Goal: Check status: Check status

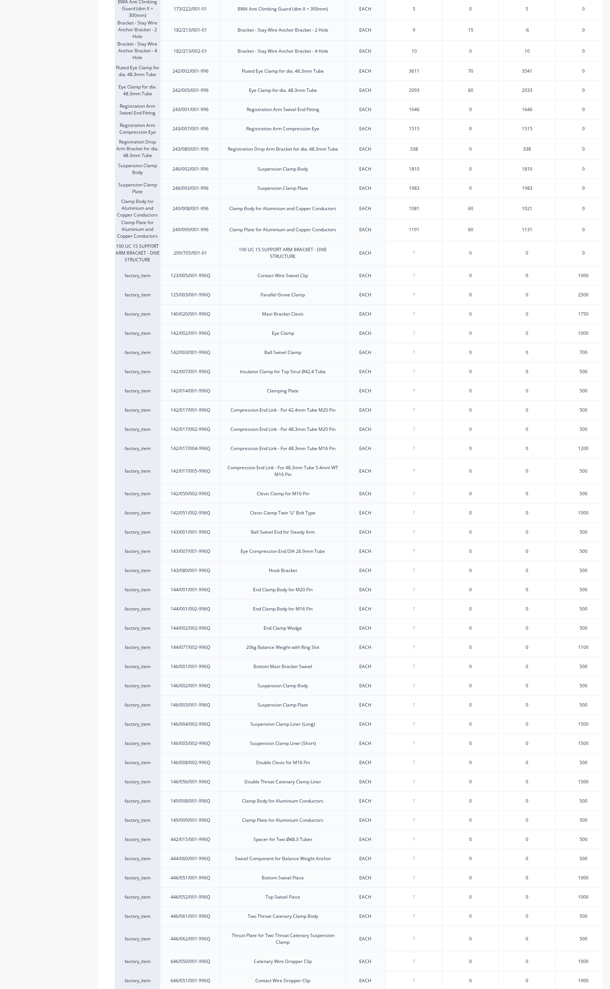
scroll to position [1568, 0]
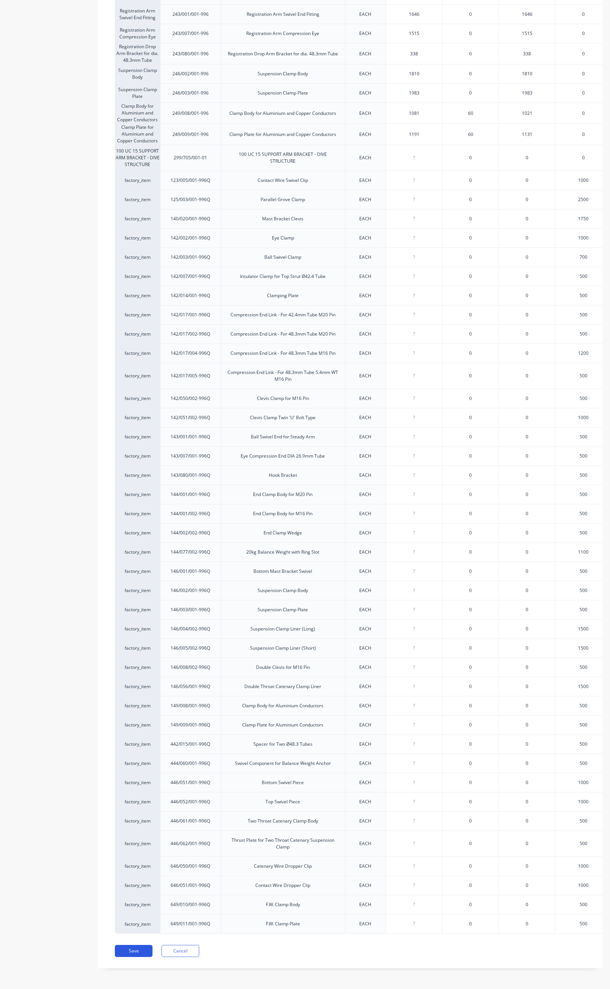
click at [146, 949] on button "Save" at bounding box center [134, 951] width 38 height 12
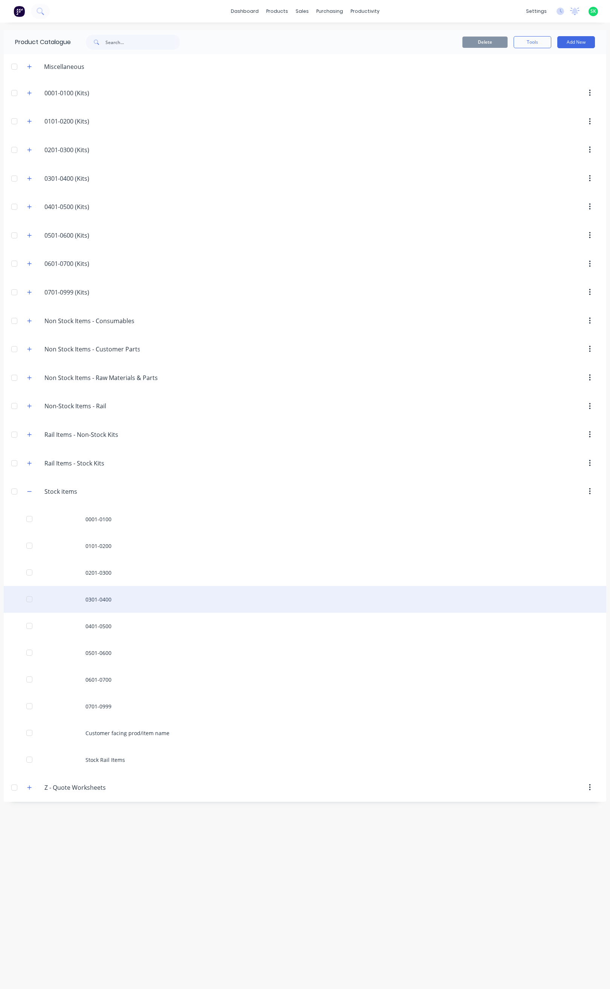
click at [107, 602] on div "0301-0400" at bounding box center [305, 599] width 602 height 27
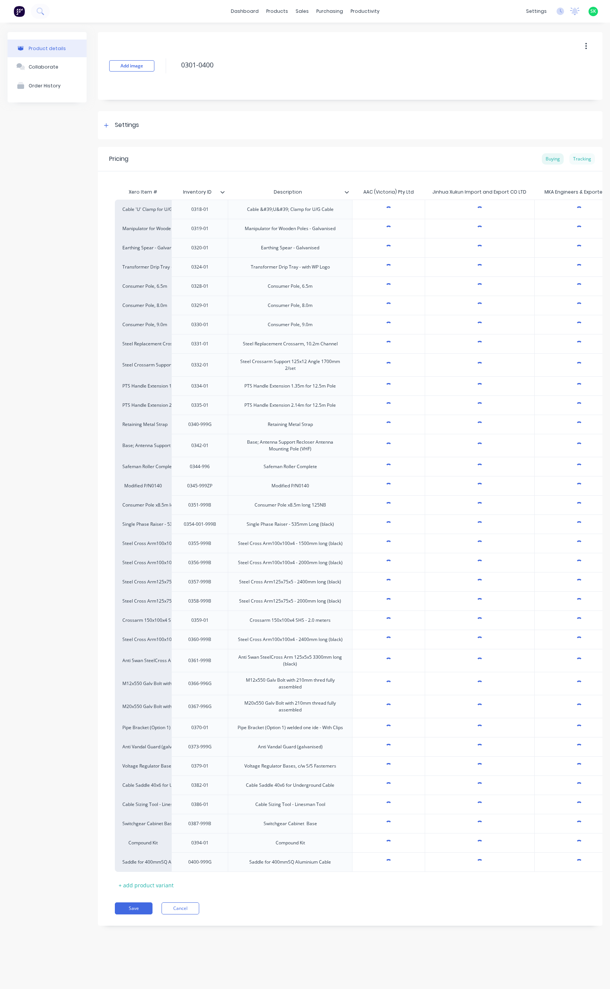
click at [584, 157] on div "Tracking" at bounding box center [582, 158] width 26 height 11
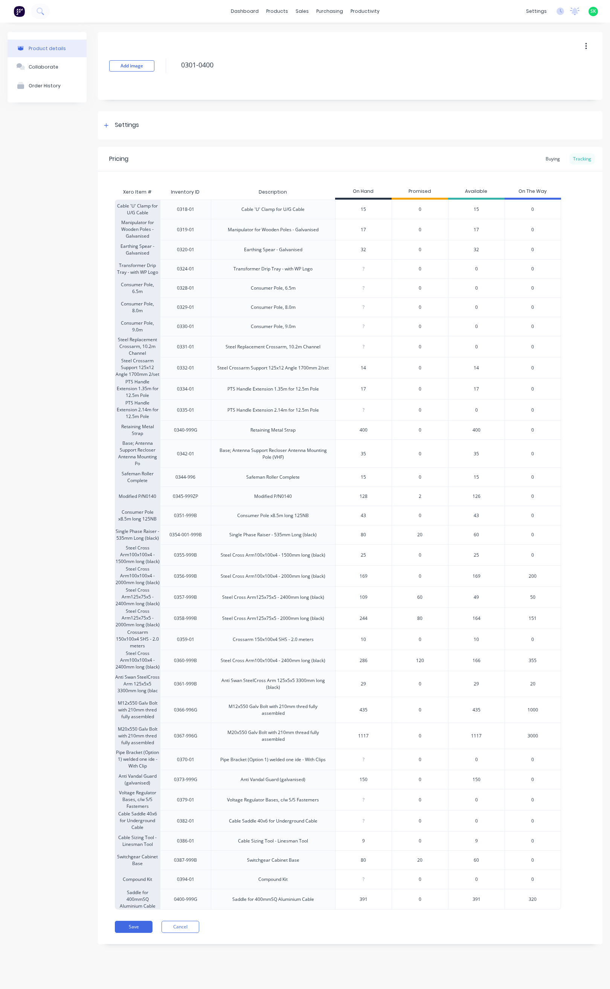
click at [584, 159] on div "Tracking" at bounding box center [582, 158] width 26 height 11
click at [145, 931] on button "Save" at bounding box center [134, 927] width 38 height 12
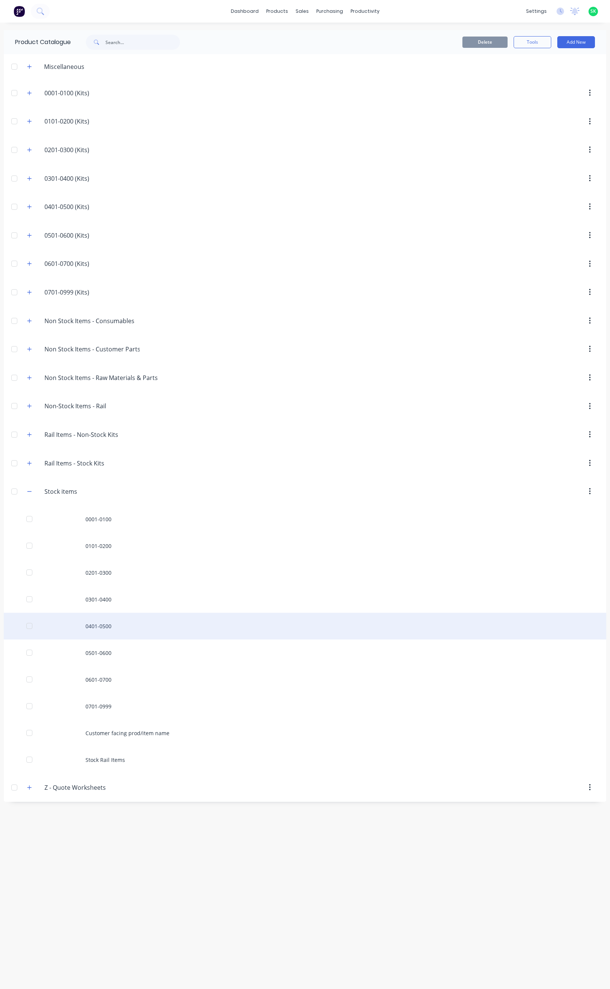
click at [102, 633] on div "0401-0500" at bounding box center [305, 626] width 602 height 27
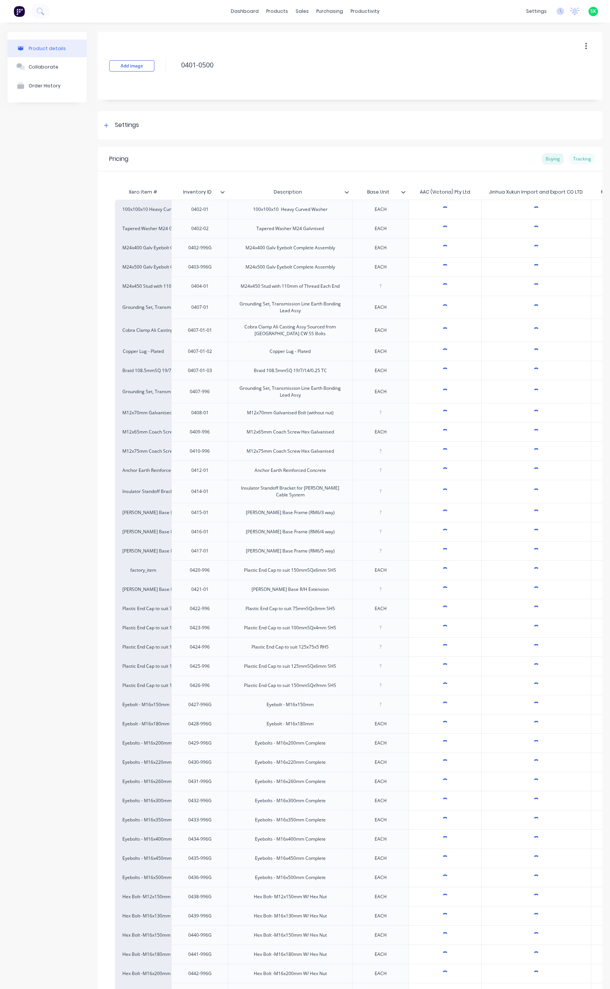
click at [575, 159] on div "Tracking" at bounding box center [582, 158] width 26 height 11
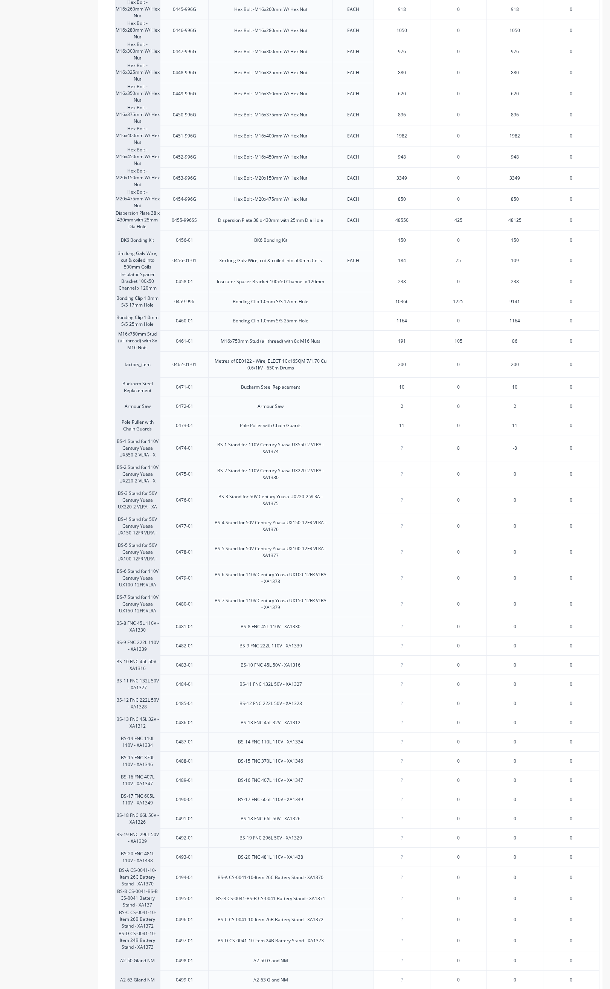
scroll to position [1209, 0]
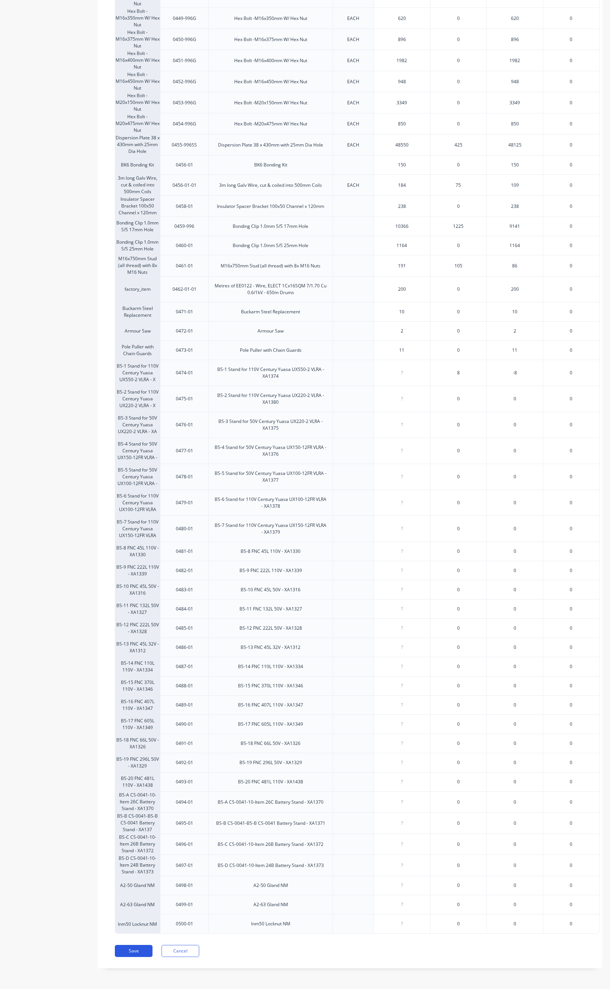
click at [129, 949] on button "Save" at bounding box center [134, 951] width 38 height 12
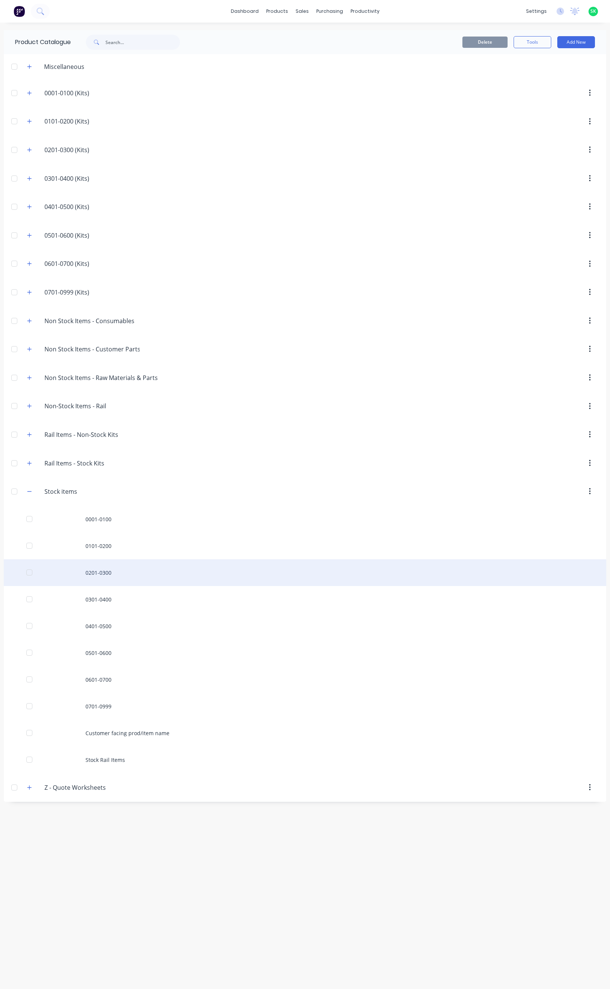
click at [112, 572] on div "0201-0300" at bounding box center [305, 572] width 602 height 27
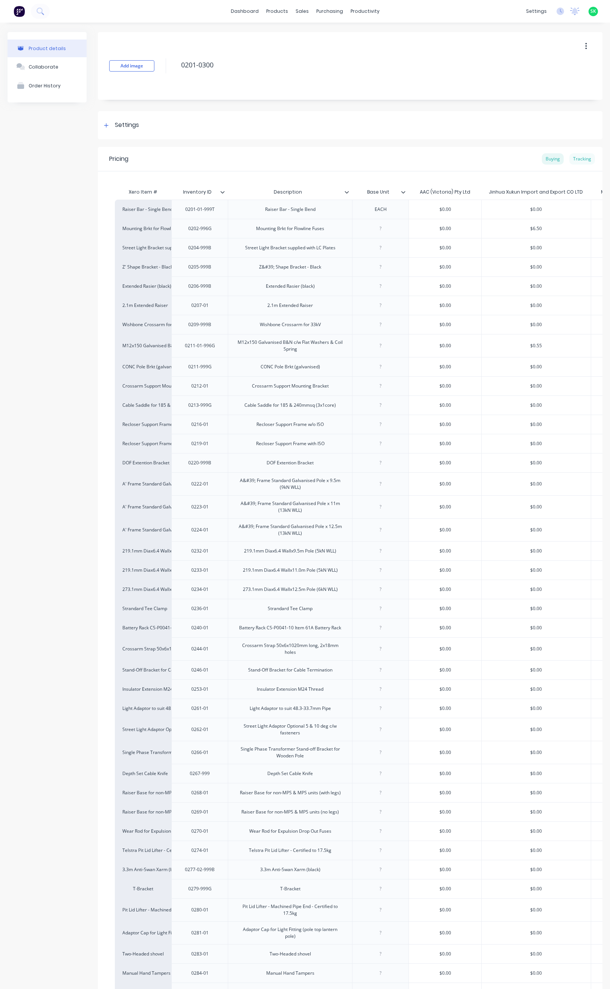
click at [579, 157] on div "Tracking" at bounding box center [582, 158] width 26 height 11
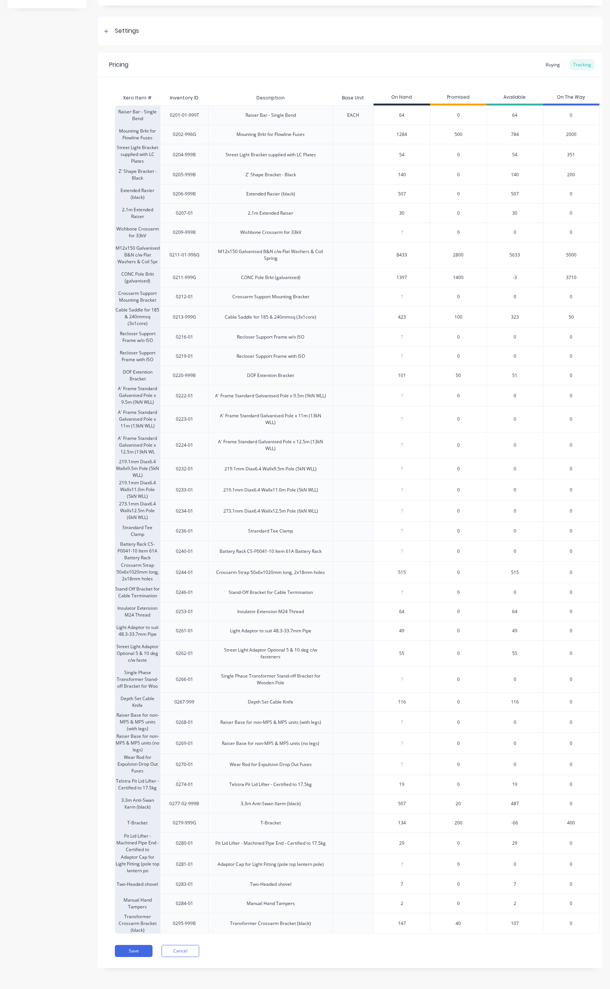
scroll to position [114, 0]
click at [134, 946] on button "Save" at bounding box center [134, 951] width 38 height 12
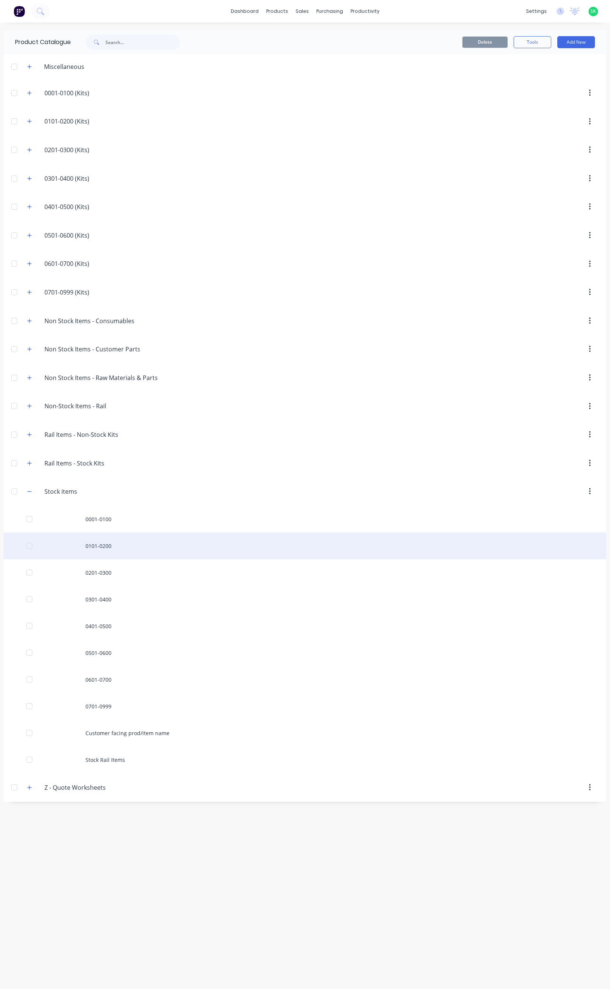
click at [100, 547] on div "0101-0200" at bounding box center [305, 545] width 602 height 27
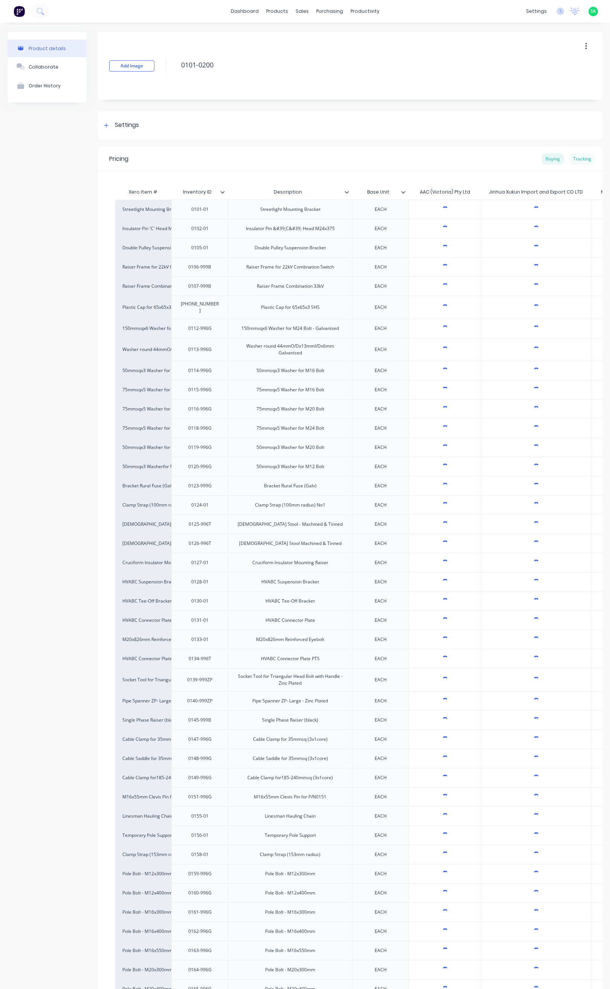
click at [575, 158] on div "Tracking" at bounding box center [582, 158] width 26 height 11
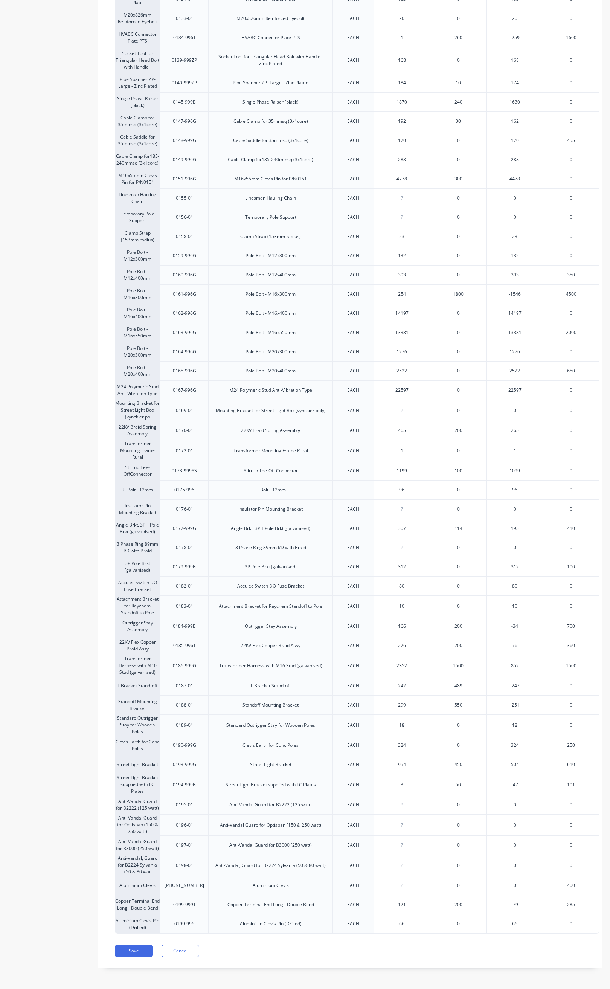
scroll to position [649, 0]
click at [137, 948] on button "Save" at bounding box center [134, 951] width 38 height 12
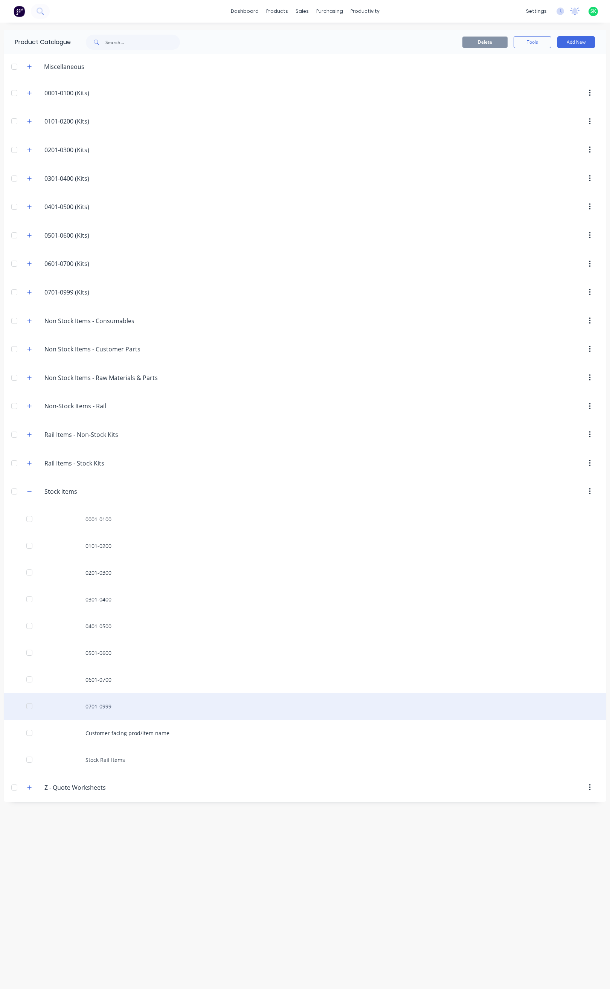
click at [110, 710] on div "0701-0999" at bounding box center [305, 706] width 602 height 27
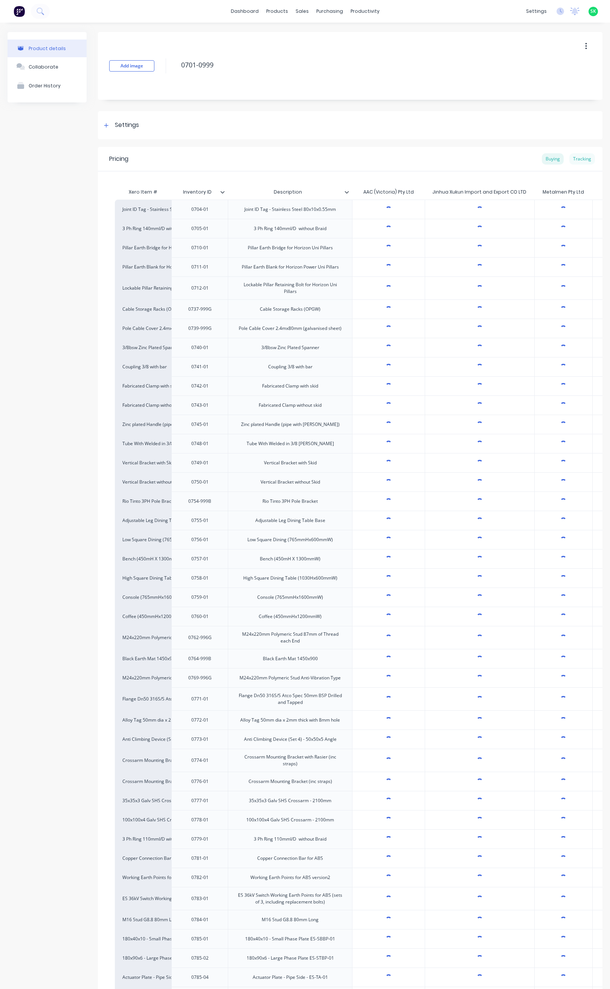
click at [573, 159] on div "Tracking" at bounding box center [582, 158] width 26 height 11
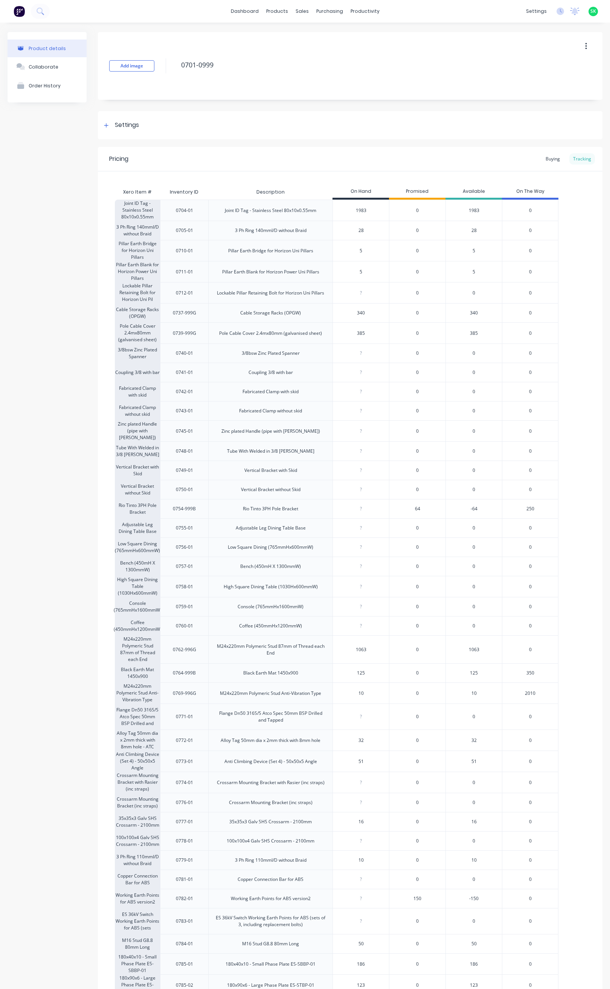
type textarea "x"
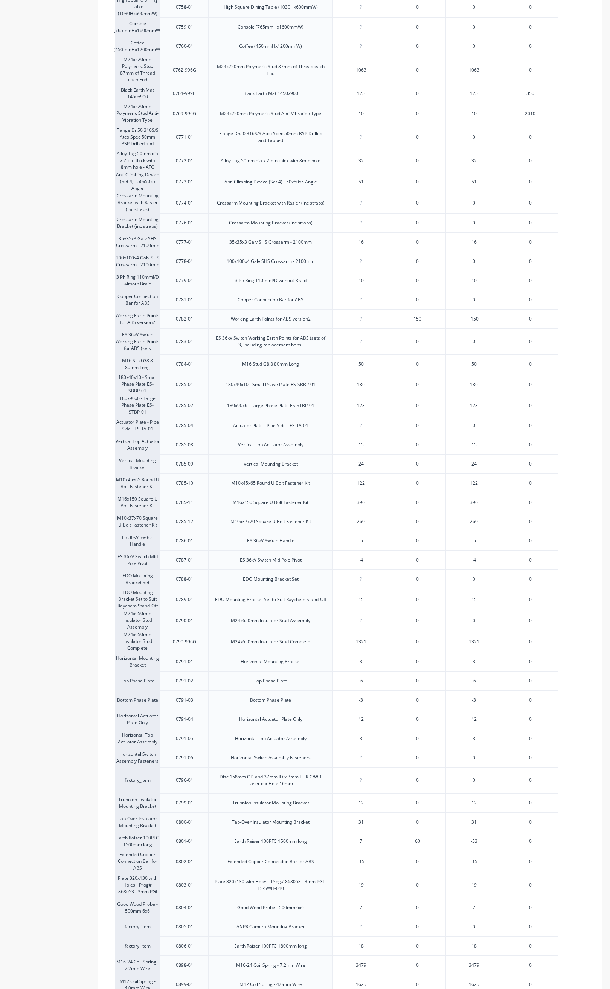
scroll to position [661, 0]
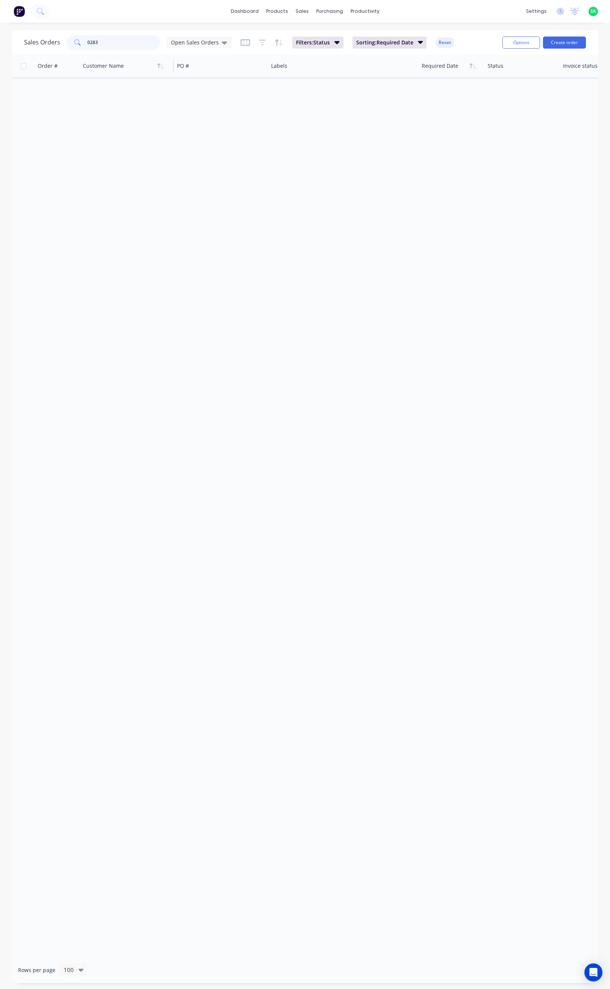
drag, startPoint x: 98, startPoint y: 43, endPoint x: 143, endPoint y: 62, distance: 48.5
click at [81, 48] on div "0283" at bounding box center [113, 42] width 94 height 15
click at [222, 40] on icon at bounding box center [224, 42] width 5 height 8
click at [192, 105] on button "None" at bounding box center [212, 106] width 86 height 9
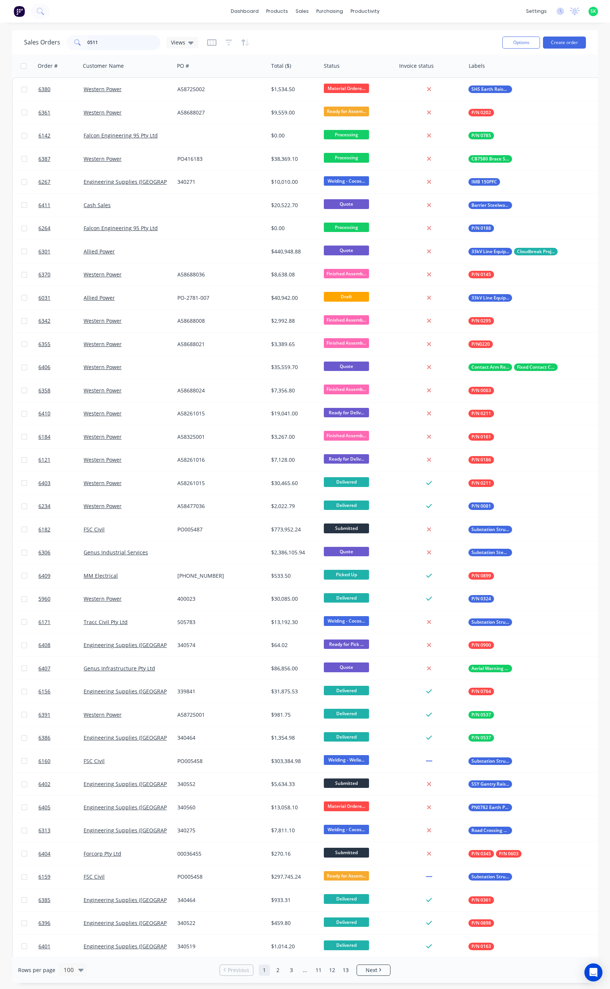
click at [107, 41] on input "0511" at bounding box center [123, 42] width 73 height 15
type input "0511"
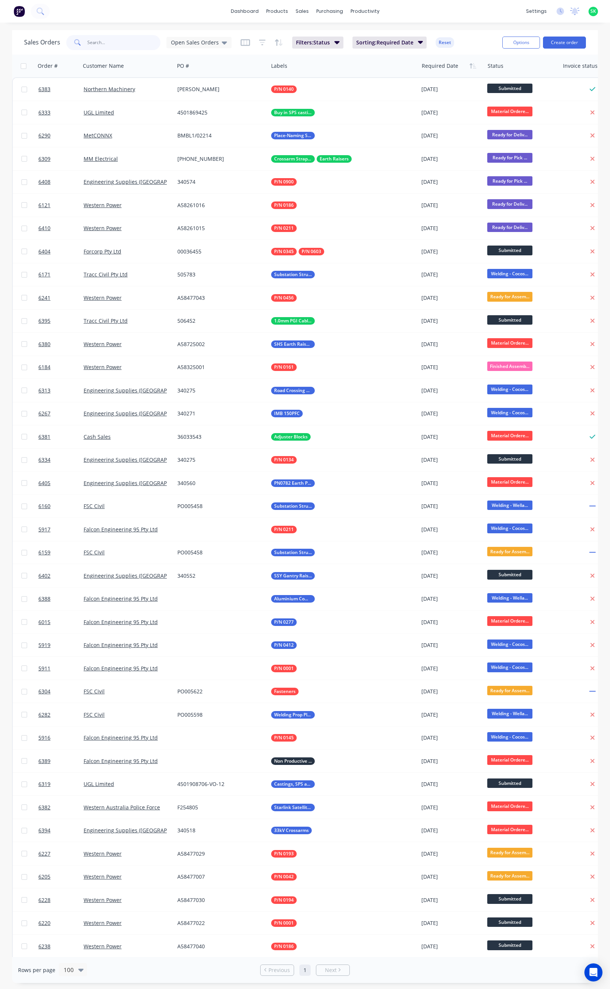
click at [99, 43] on input "text" at bounding box center [123, 42] width 73 height 15
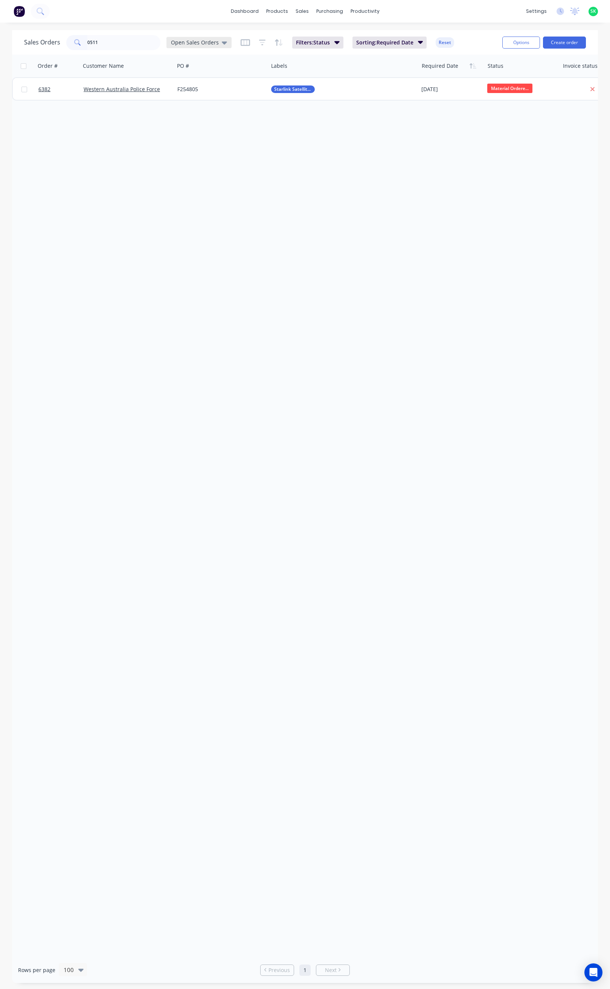
click at [225, 39] on div "Open Sales Orders" at bounding box center [198, 42] width 65 height 11
click at [203, 107] on button "None" at bounding box center [212, 106] width 86 height 9
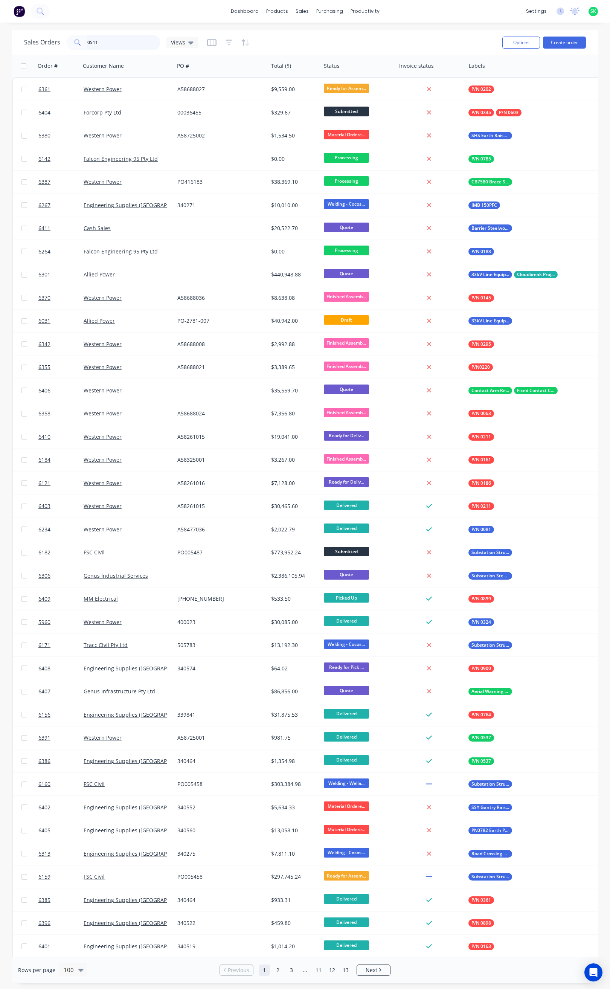
click at [115, 41] on input "0511" at bounding box center [123, 42] width 73 height 15
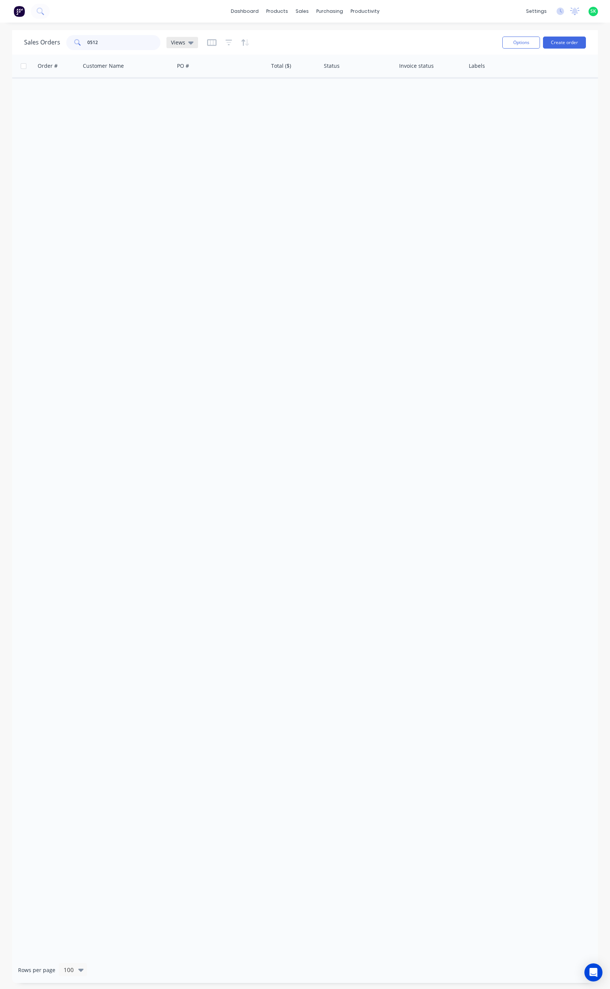
type input "0512"
click at [190, 42] on icon at bounding box center [190, 42] width 5 height 3
click at [189, 42] on icon at bounding box center [190, 42] width 5 height 3
drag, startPoint x: 101, startPoint y: 42, endPoint x: 82, endPoint y: 43, distance: 19.3
click at [82, 43] on div "0512" at bounding box center [113, 42] width 94 height 15
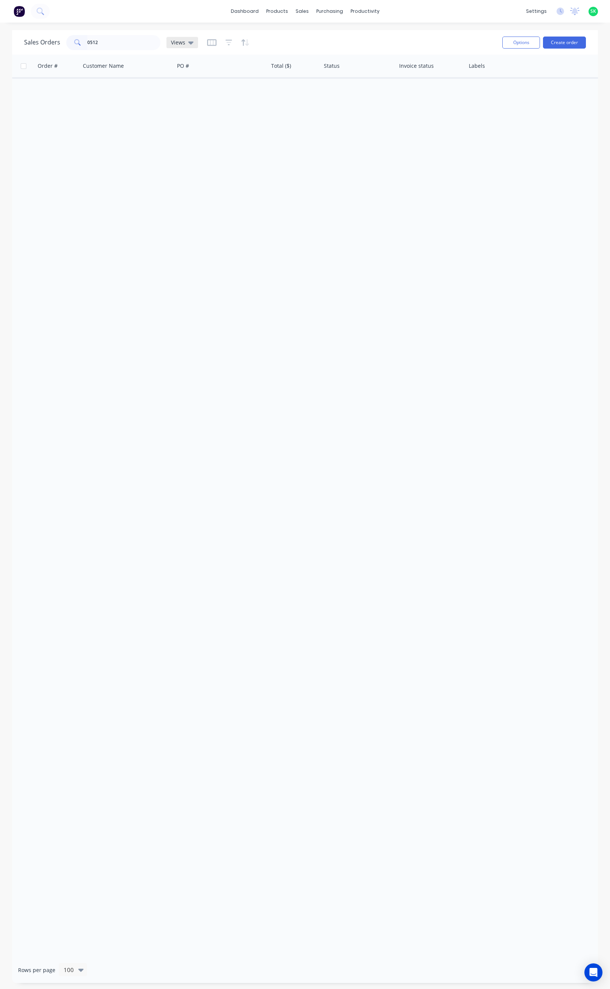
click at [191, 39] on icon at bounding box center [190, 42] width 5 height 8
click at [184, 104] on button "None" at bounding box center [212, 106] width 86 height 9
click at [107, 41] on input "0512" at bounding box center [123, 42] width 73 height 15
click at [188, 43] on icon at bounding box center [190, 42] width 5 height 8
drag, startPoint x: 85, startPoint y: 44, endPoint x: 77, endPoint y: 44, distance: 7.5
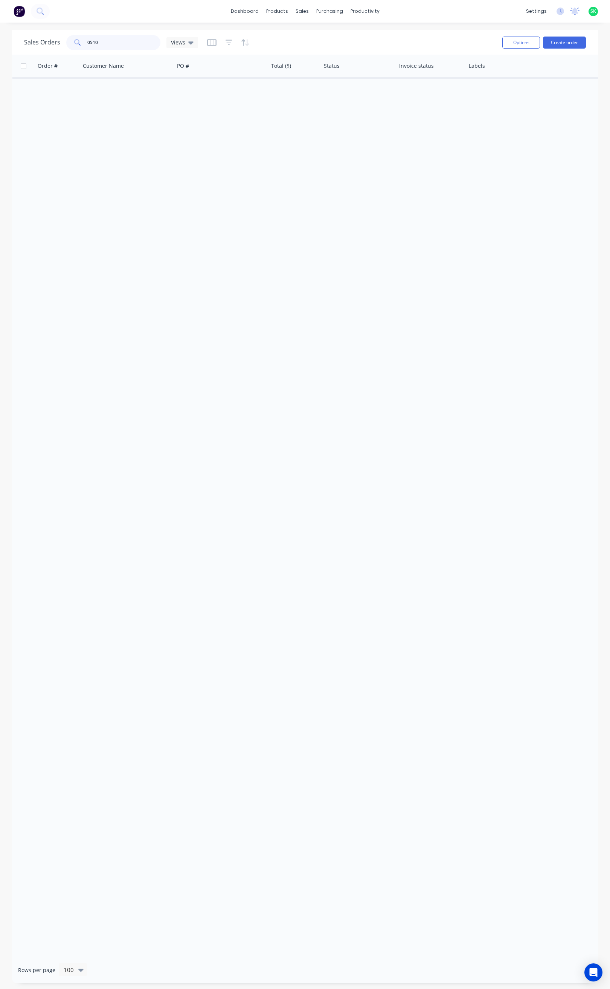
click at [77, 44] on div "0510" at bounding box center [113, 42] width 94 height 15
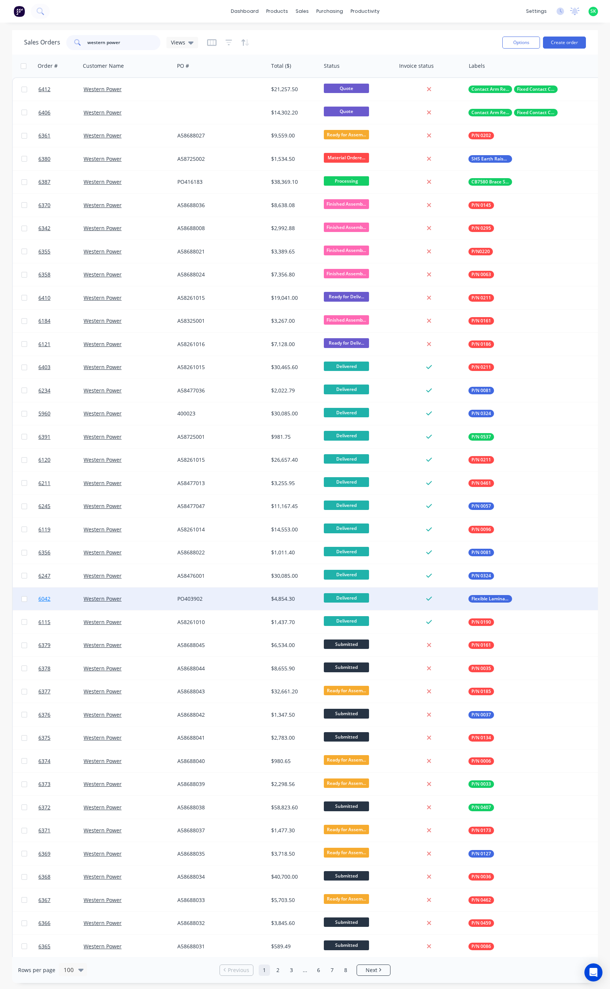
type input "western power"
click at [47, 597] on span "6042" at bounding box center [44, 599] width 12 height 8
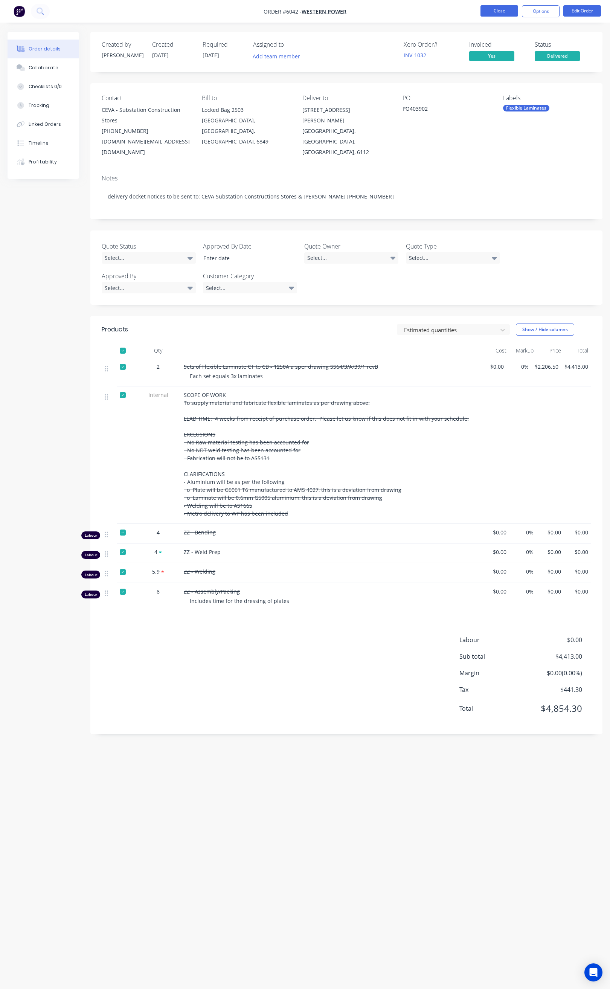
click at [500, 8] on button "Close" at bounding box center [499, 10] width 38 height 11
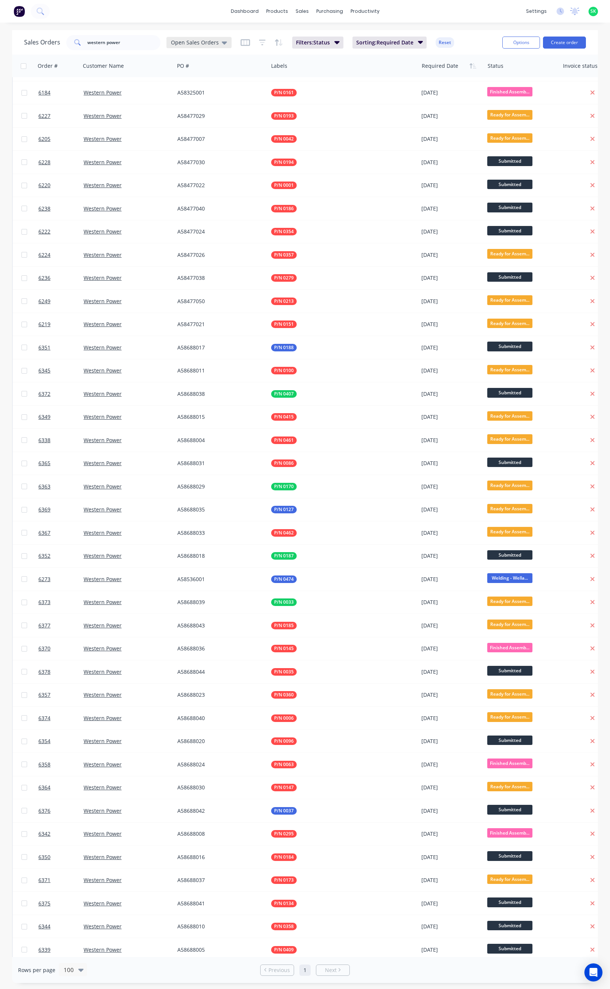
scroll to position [84, 0]
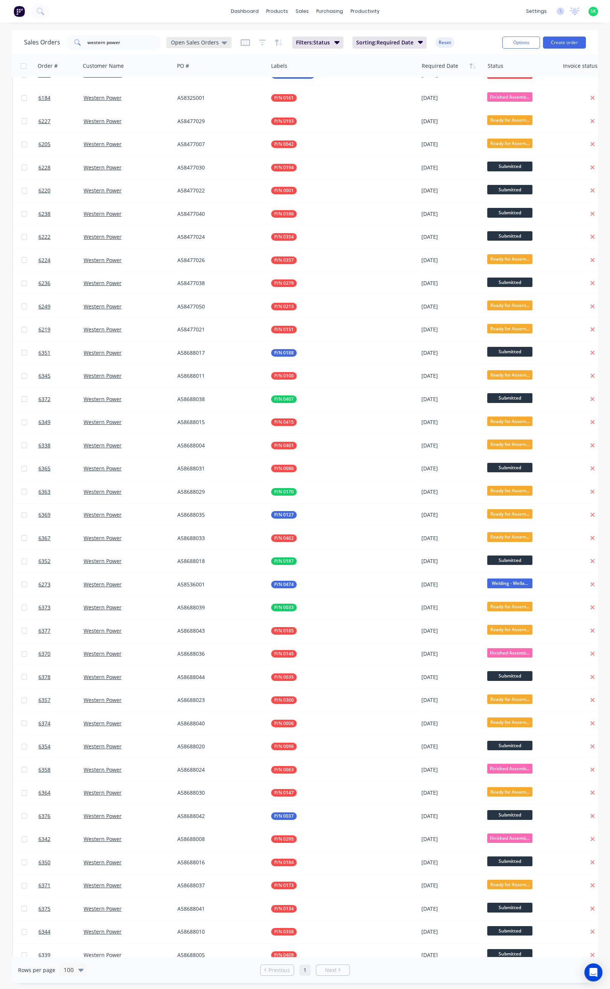
click at [222, 42] on icon at bounding box center [224, 42] width 5 height 3
click at [185, 106] on button "None" at bounding box center [212, 106] width 86 height 9
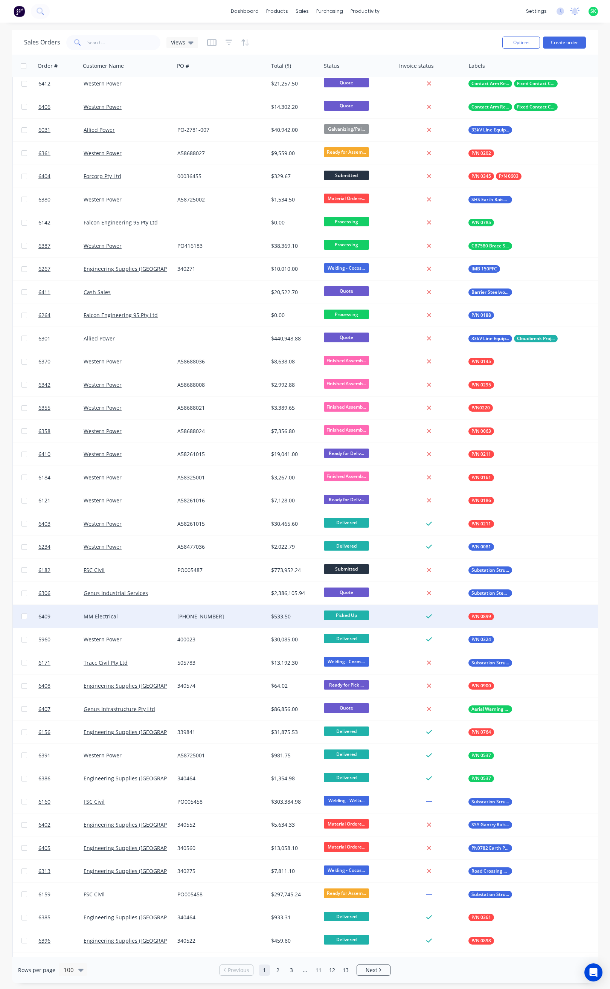
scroll to position [0, 0]
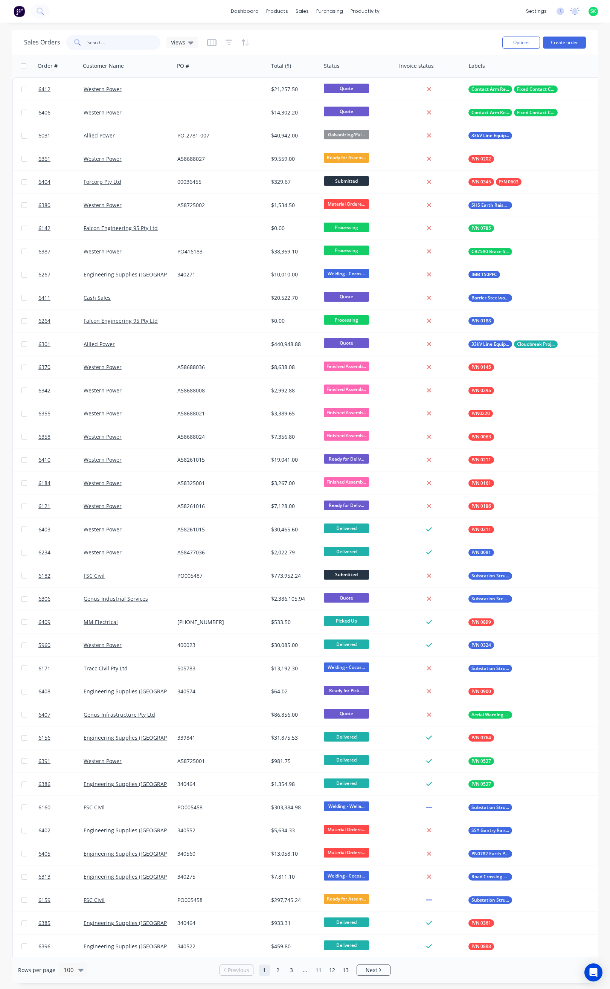
click at [120, 43] on input "western power" at bounding box center [123, 42] width 73 height 15
type input "western power"
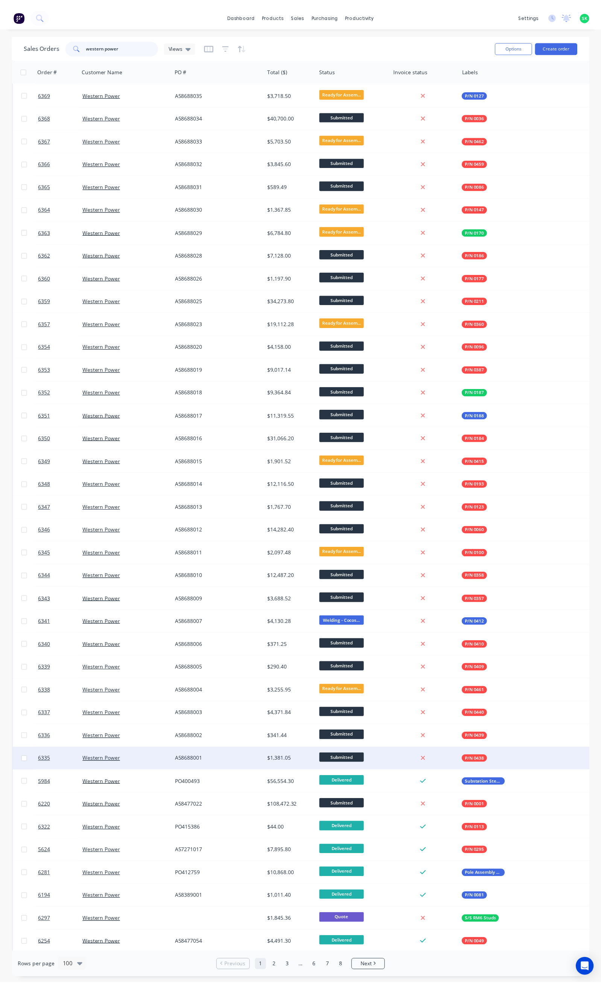
scroll to position [791, 0]
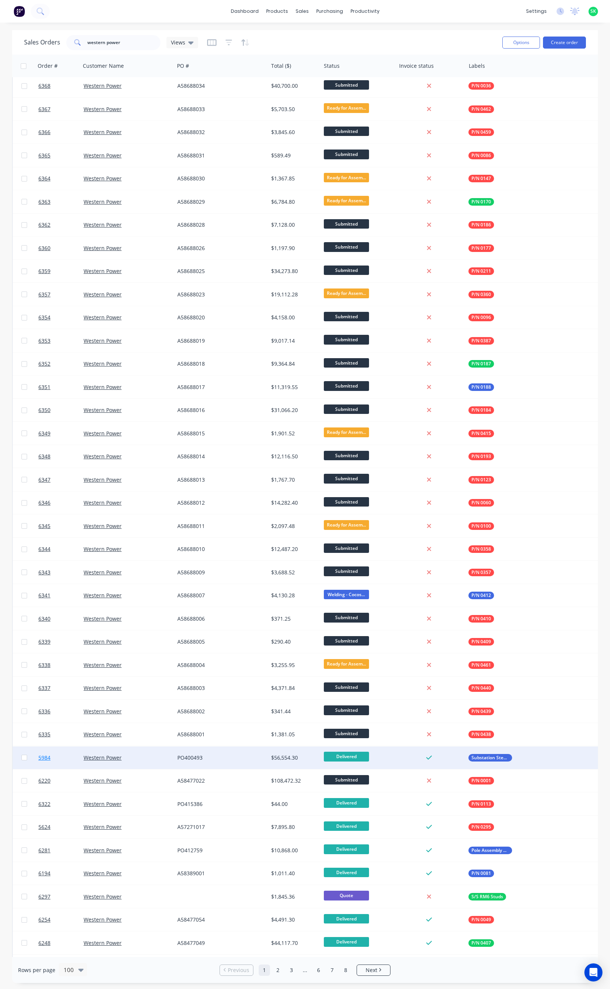
click at [51, 755] on link "5984" at bounding box center [60, 757] width 45 height 23
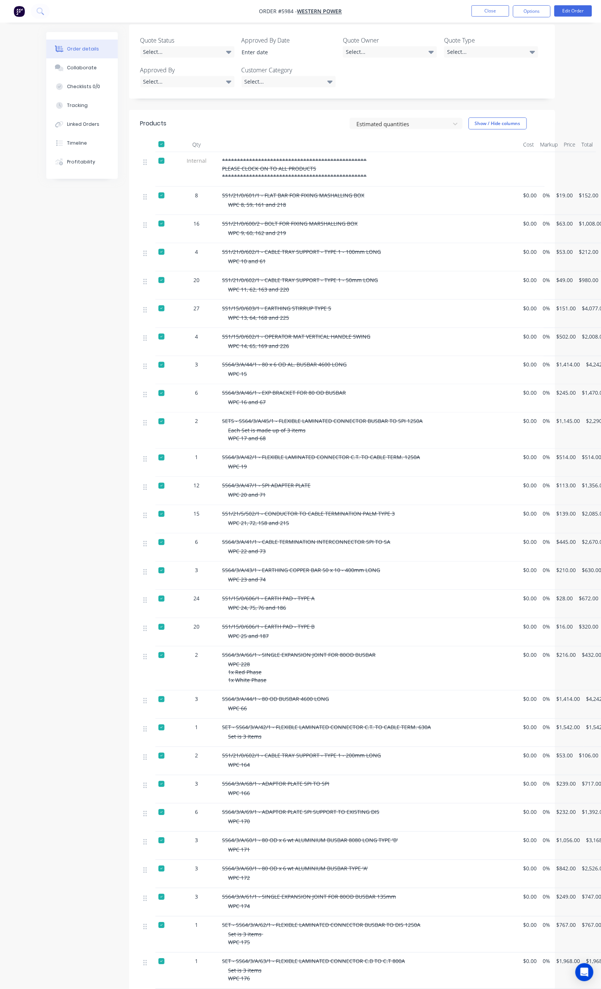
scroll to position [220, 0]
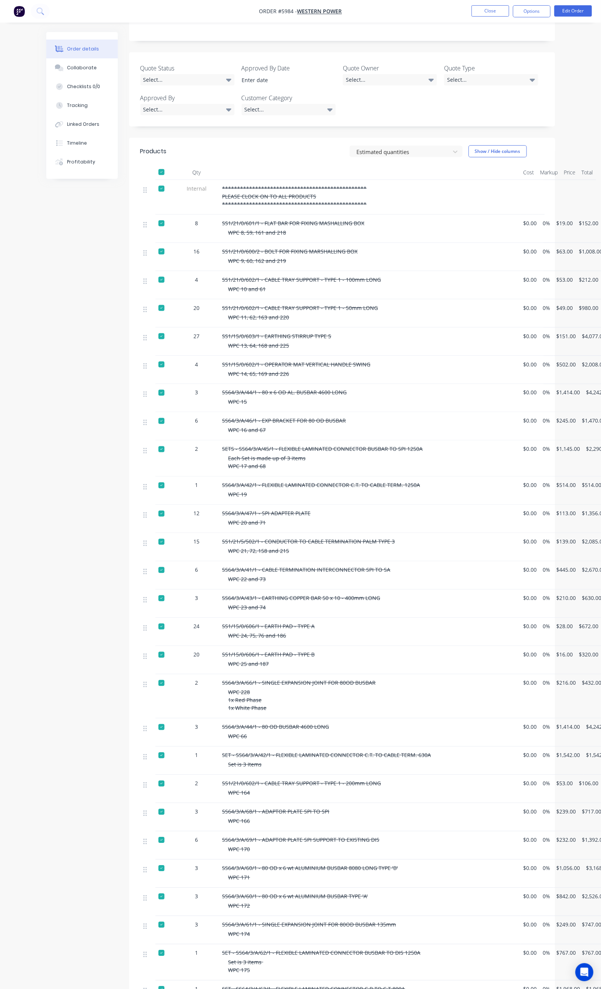
click at [154, 357] on div at bounding box center [161, 364] width 15 height 15
click at [154, 165] on div at bounding box center [161, 172] width 15 height 15
click at [305, 341] on div "WPC 13, 64, 168 and 225" at bounding box center [373, 345] width 289 height 8
click at [223, 332] on div "SS1/15/0/603/1 - EARTHING STIRRUP TYPE 5" at bounding box center [370, 336] width 295 height 8
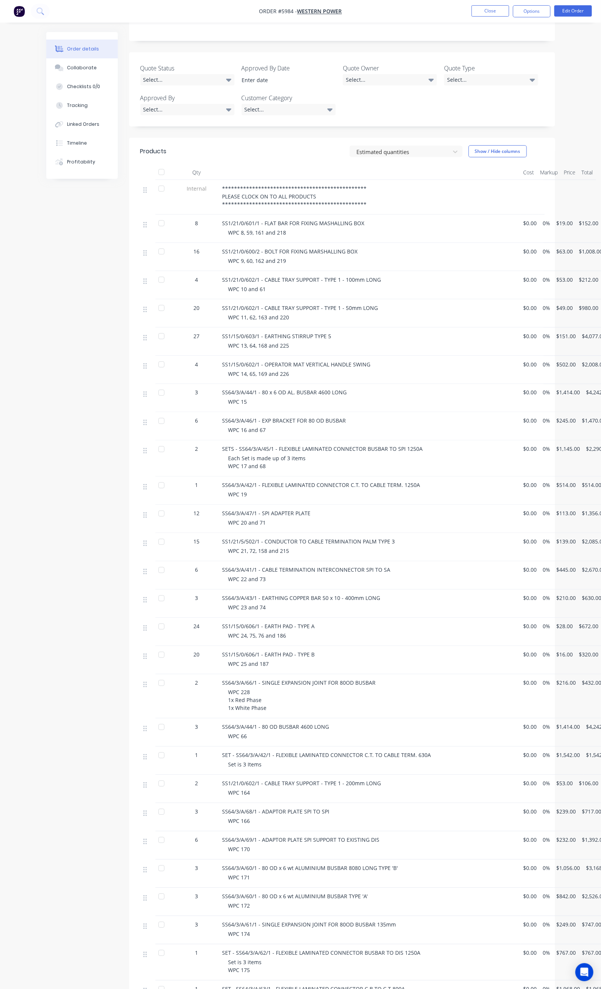
click at [305, 328] on div "SS1/15/0/603/1 - EARTHING STIRRUP TYPE 5 WPC 13, 64, 168 and 225" at bounding box center [370, 342] width 301 height 28
